Goal: Information Seeking & Learning: Learn about a topic

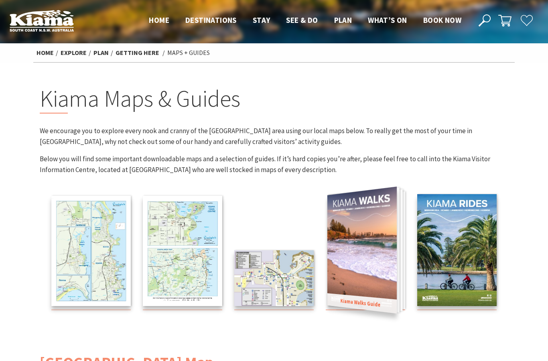
click at [368, 251] on img at bounding box center [361, 250] width 69 height 127
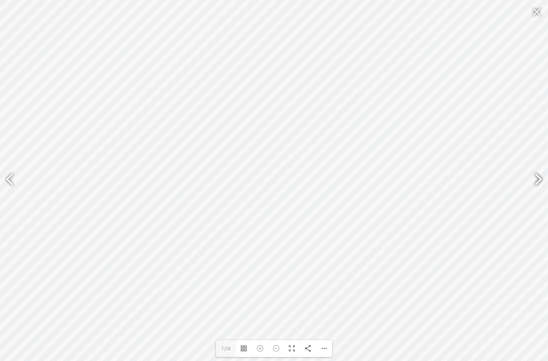
click at [536, 179] on div at bounding box center [534, 180] width 18 height 29
click at [546, 182] on div at bounding box center [538, 180] width 20 height 40
click at [546, 176] on div at bounding box center [538, 180] width 20 height 40
click at [547, 177] on div at bounding box center [538, 180] width 20 height 40
click at [543, 176] on div at bounding box center [534, 180] width 18 height 29
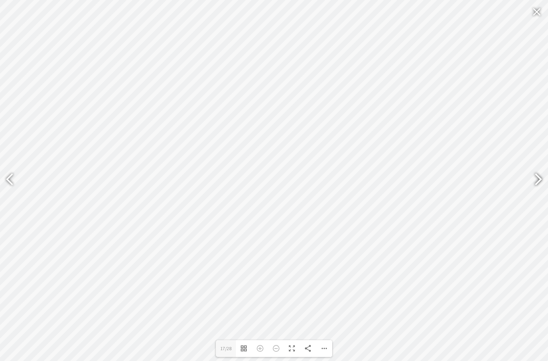
click at [546, 178] on div at bounding box center [538, 180] width 20 height 40
click at [536, 179] on div at bounding box center [534, 180] width 18 height 29
click at [547, 180] on div at bounding box center [538, 180] width 20 height 40
click at [546, 178] on div at bounding box center [538, 180] width 20 height 40
click at [544, 181] on div at bounding box center [538, 180] width 20 height 40
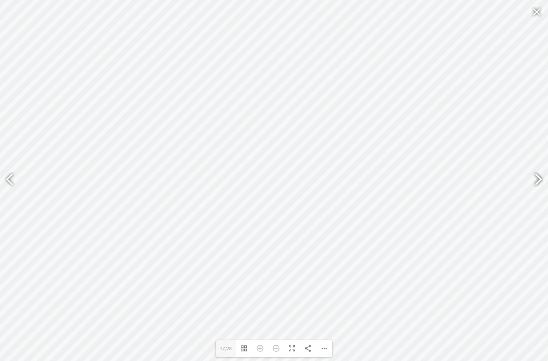
click at [546, 182] on div at bounding box center [538, 180] width 20 height 40
click at [10, 174] on div at bounding box center [13, 180] width 18 height 29
click at [15, 173] on div at bounding box center [13, 180] width 18 height 29
type input "24"
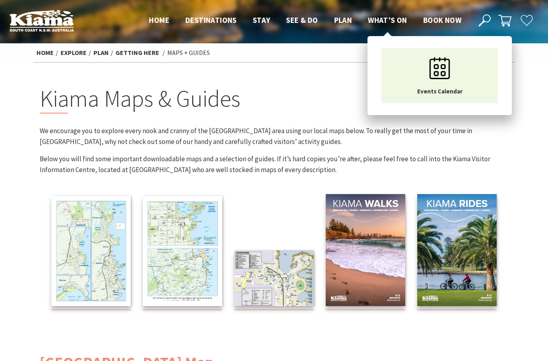
click at [388, 18] on span "What’s On" at bounding box center [387, 20] width 39 height 10
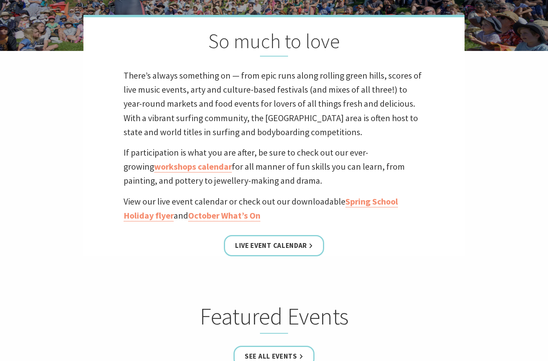
scroll to position [216, 0]
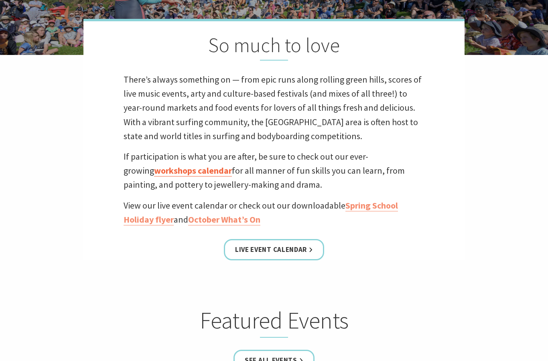
click at [179, 176] on link "workshops calendar" at bounding box center [193, 171] width 78 height 12
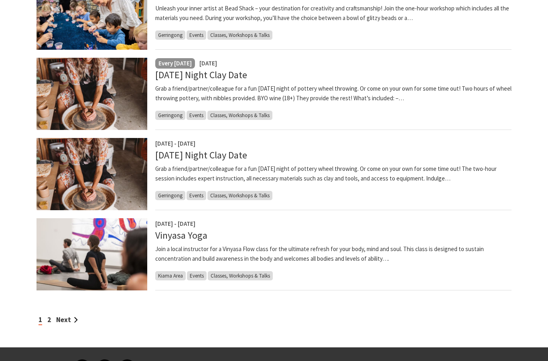
scroll to position [589, 0]
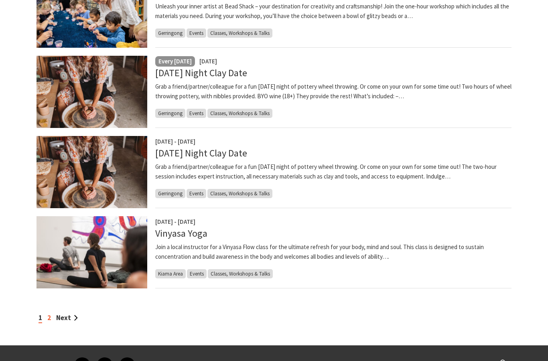
click at [48, 319] on link "2" at bounding box center [49, 318] width 4 height 9
